Goal: Transaction & Acquisition: Purchase product/service

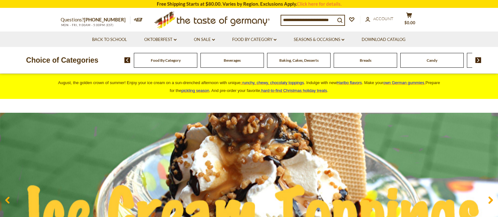
click at [311, 20] on input at bounding box center [308, 19] width 54 height 9
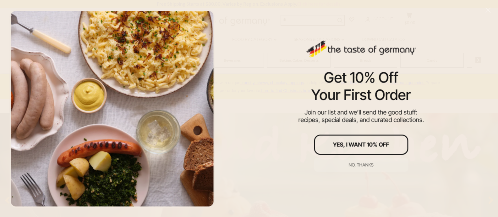
click at [458, 32] on div "Get 10% Off Your First Order Join our list and we’ll send the good stuff: recip…" at bounding box center [361, 108] width 274 height 217
click at [357, 165] on div "No, thanks" at bounding box center [361, 164] width 25 height 4
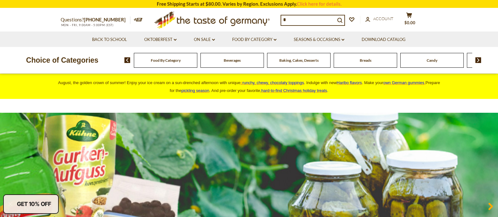
click at [293, 20] on input "*" at bounding box center [308, 19] width 54 height 9
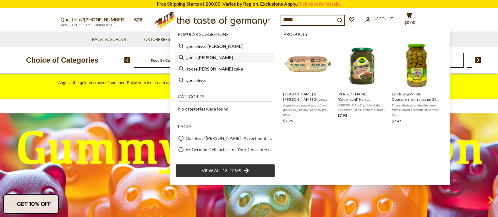
click at [195, 60] on li "goose berry" at bounding box center [225, 57] width 100 height 11
type input "**********"
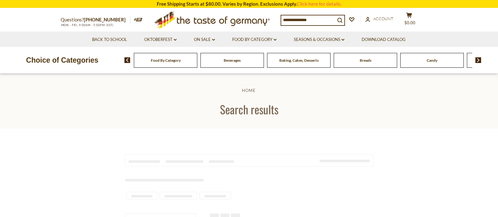
type input "**********"
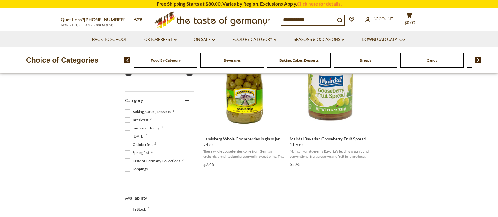
scroll to position [157, 0]
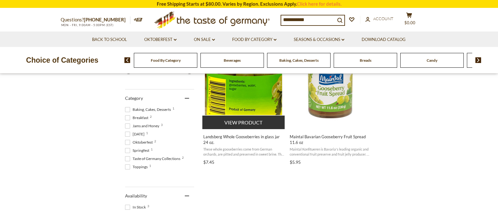
click at [250, 107] on img "Landsberg Whole Gooseberries in glass jar 24 oz." at bounding box center [243, 81] width 83 height 83
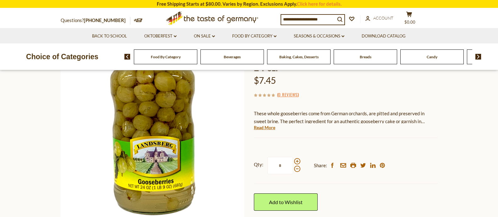
scroll to position [31, 0]
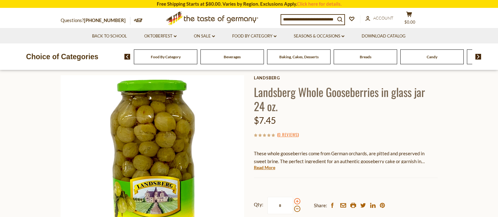
click at [297, 202] on span at bounding box center [297, 201] width 6 height 6
click at [293, 202] on input "*" at bounding box center [281, 205] width 26 height 17
click at [297, 202] on span at bounding box center [297, 201] width 6 height 6
click at [293, 202] on input "*" at bounding box center [281, 205] width 26 height 17
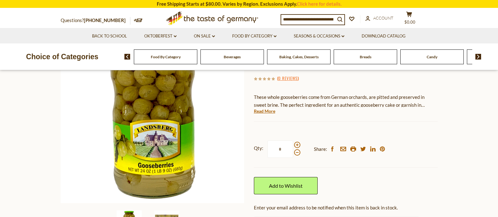
scroll to position [94, 0]
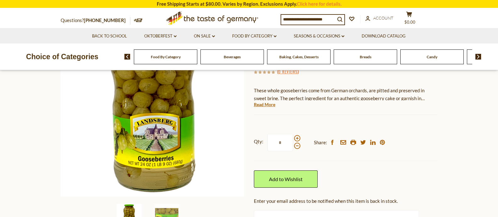
click at [300, 149] on div at bounding box center [297, 142] width 6 height 14
click at [293, 149] on input "*" at bounding box center [281, 142] width 26 height 17
click at [295, 147] on span at bounding box center [297, 145] width 6 height 6
click at [293, 147] on input "*" at bounding box center [281, 142] width 26 height 17
type input "*"
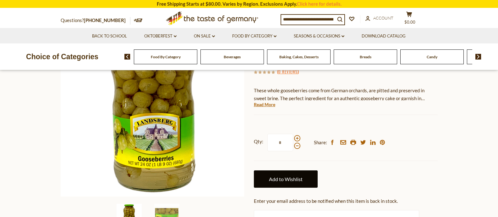
click at [305, 183] on link "Add to Wishlist" at bounding box center [286, 178] width 64 height 17
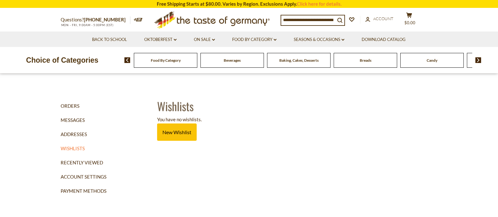
click at [335, 19] on input at bounding box center [308, 19] width 54 height 9
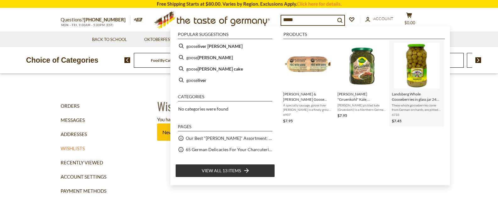
type input "*****"
click at [409, 77] on img "Landsberg Whole Gooseberries in glass jar 24 oz." at bounding box center [417, 66] width 46 height 46
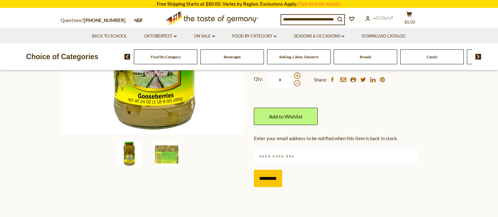
scroll to position [189, 0]
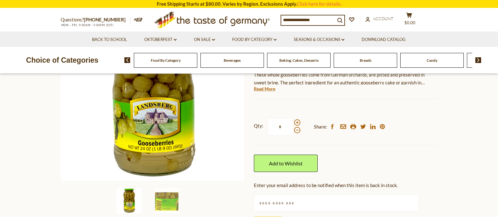
scroll to position [94, 0]
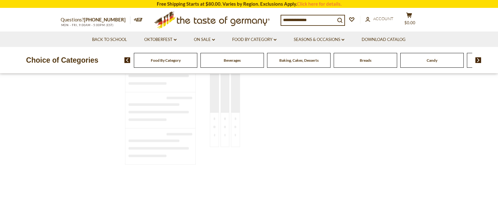
type input "**********"
